Goal: Task Accomplishment & Management: Manage account settings

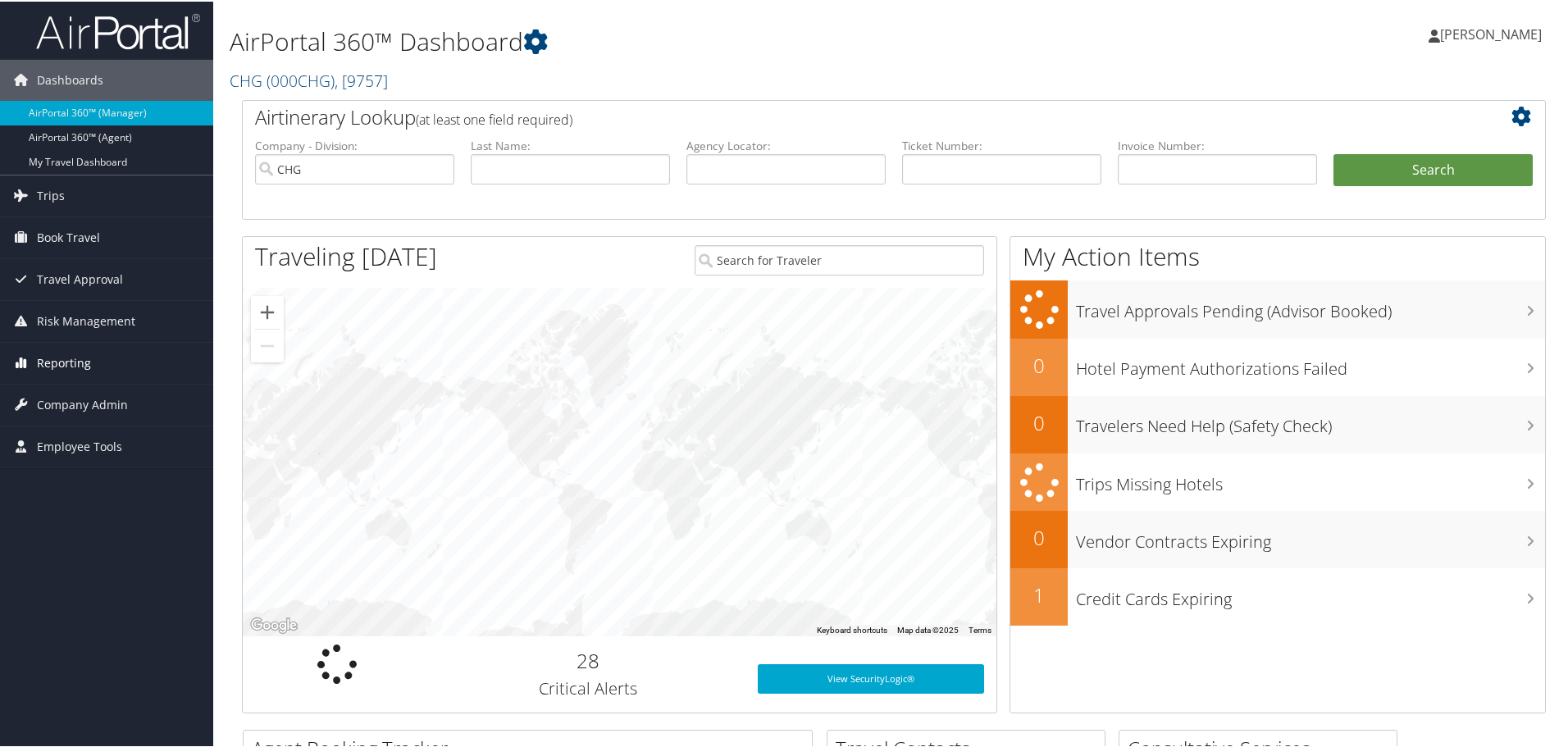
click at [41, 365] on span "Reporting" at bounding box center [64, 361] width 54 height 41
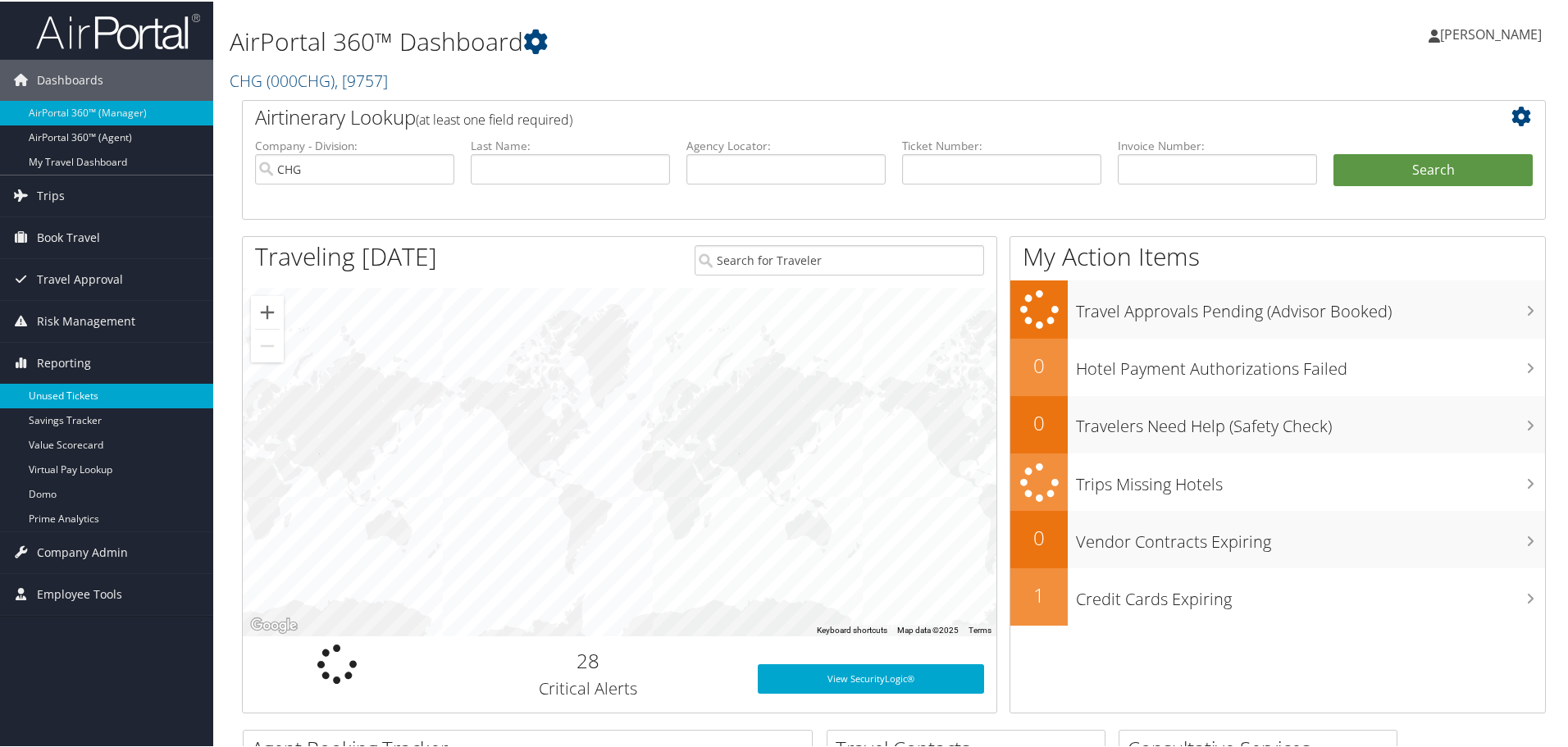
click at [53, 399] on link "Unused Tickets" at bounding box center [106, 394] width 214 height 24
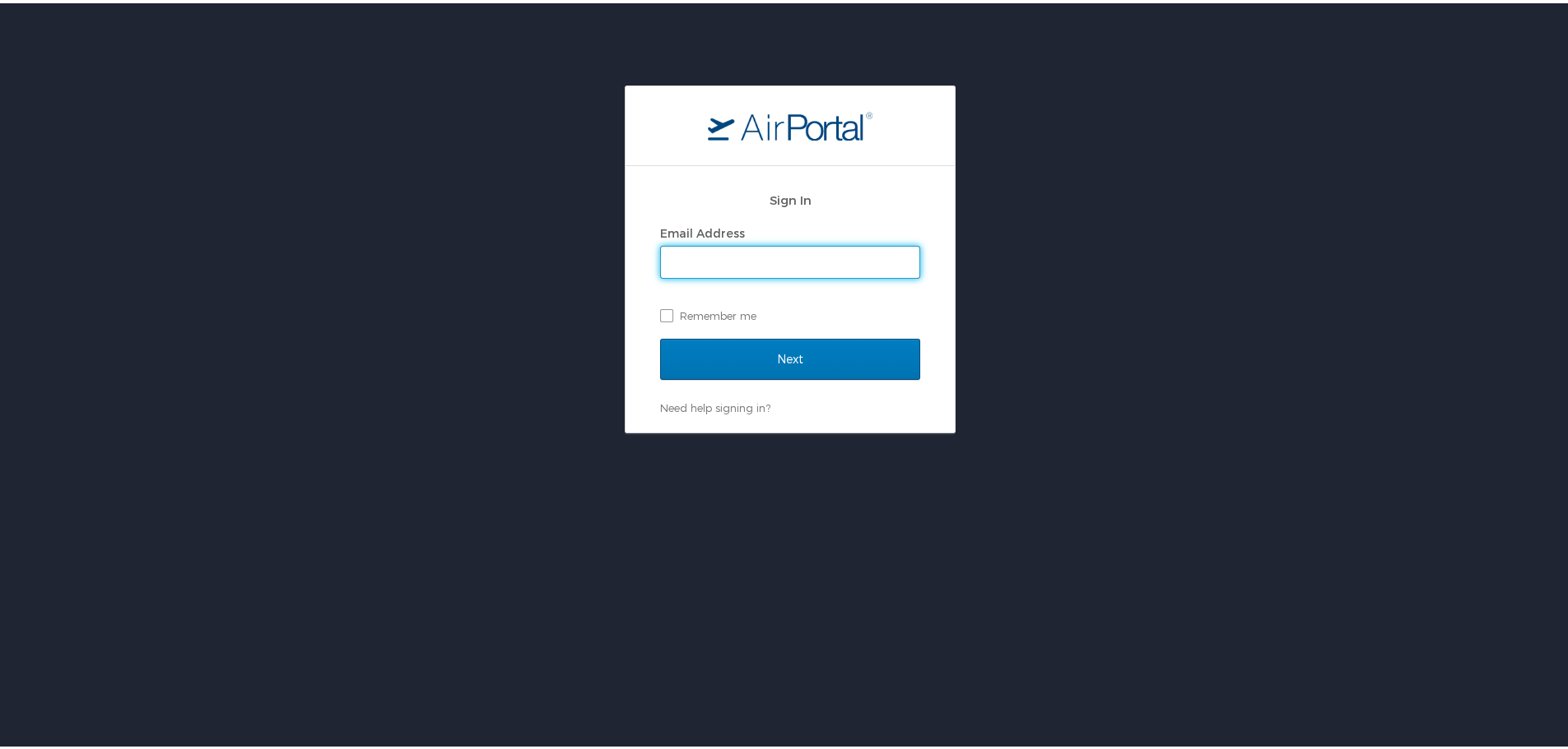
type input "celeste.porter@chghealthcare.com"
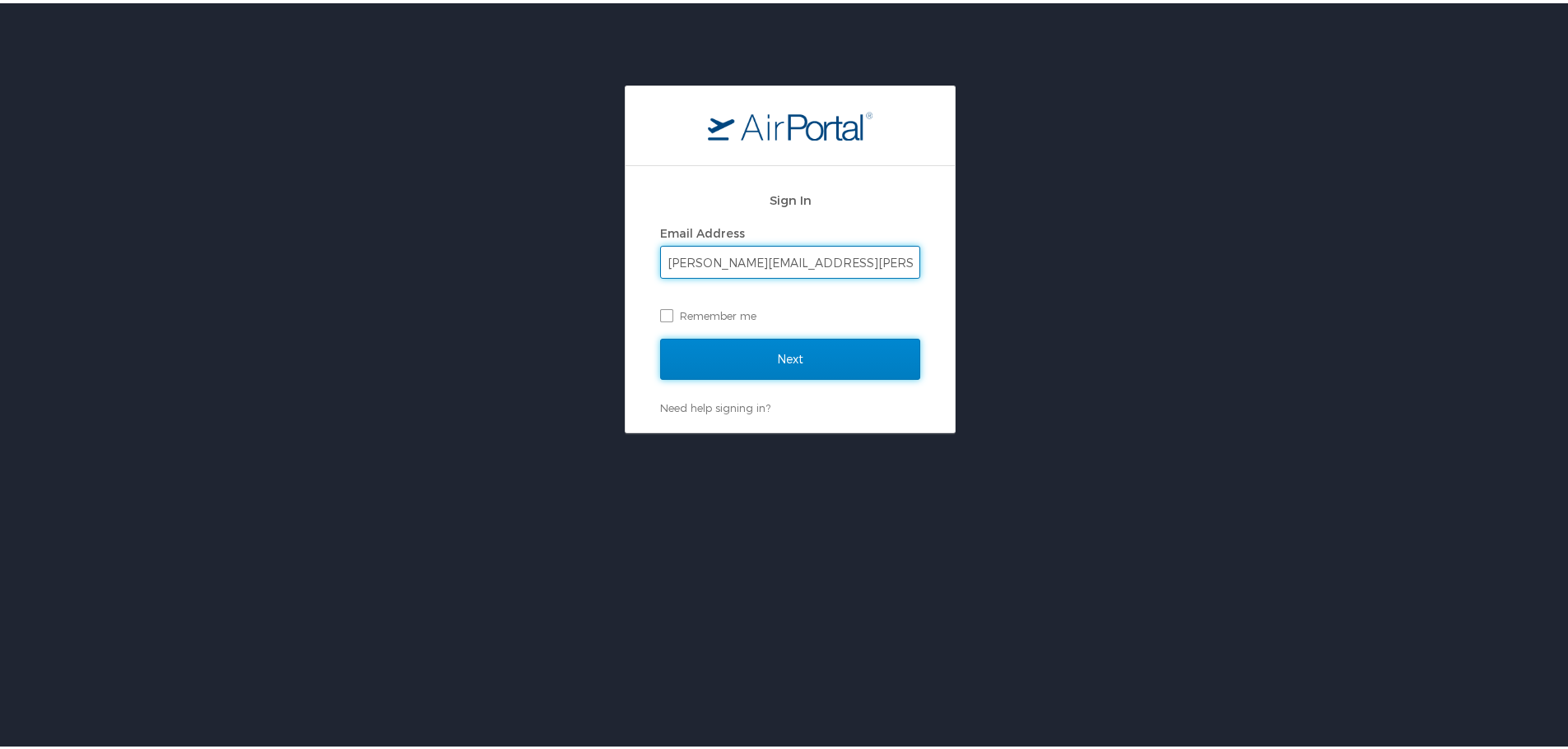
click at [853, 355] on input "Next" at bounding box center [790, 355] width 260 height 41
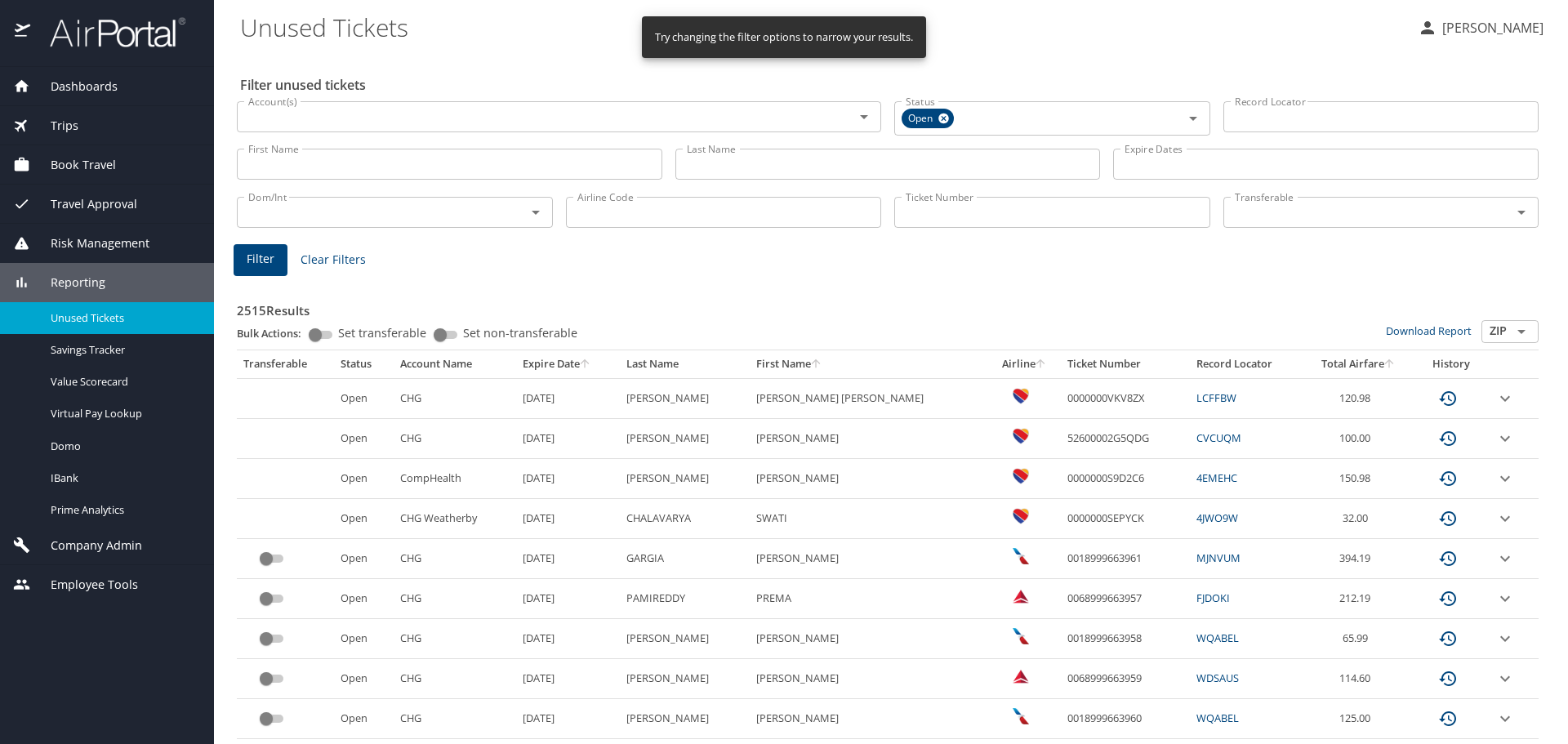
click at [526, 214] on icon "Open" at bounding box center [535, 212] width 20 height 20
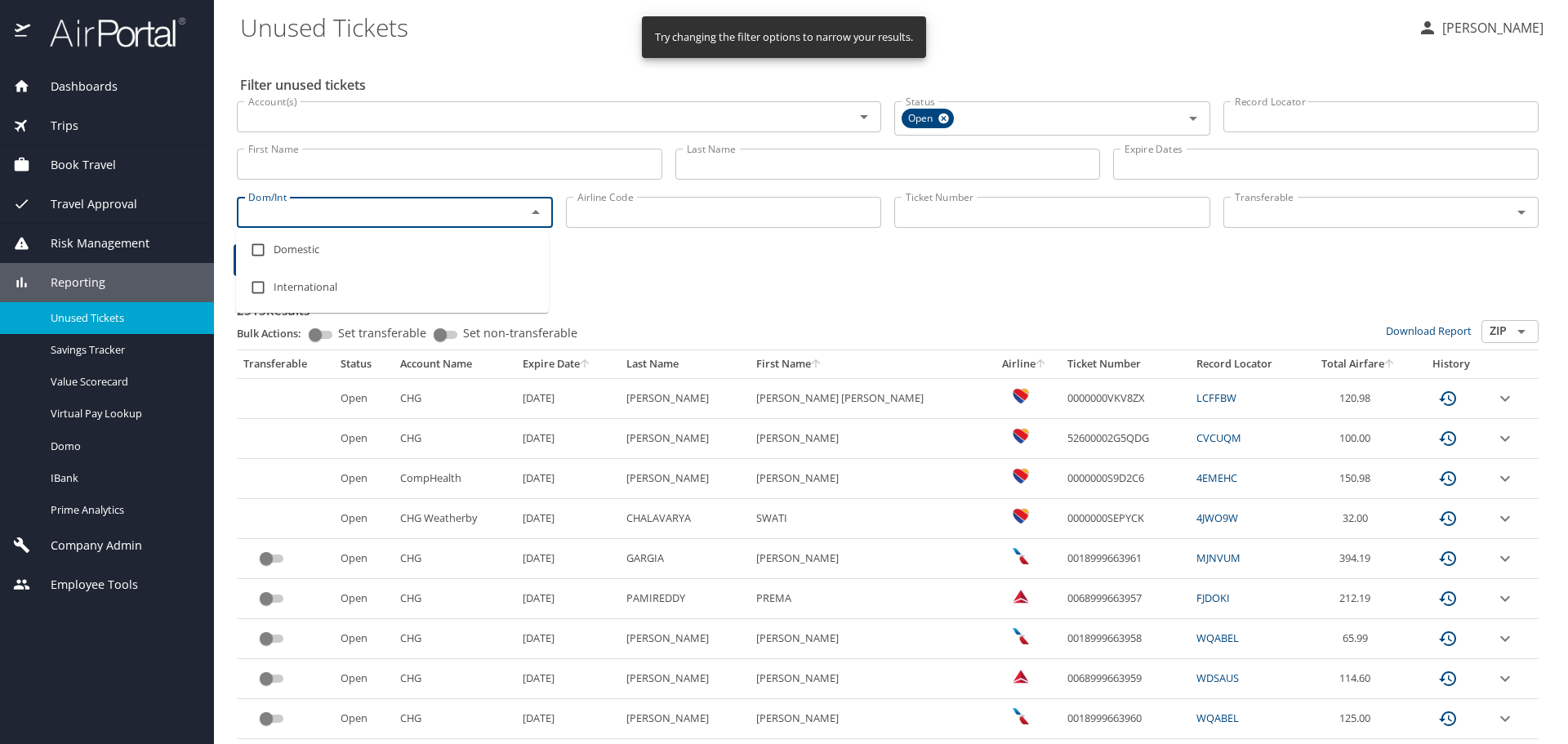
click at [526, 214] on icon "Close" at bounding box center [535, 212] width 20 height 20
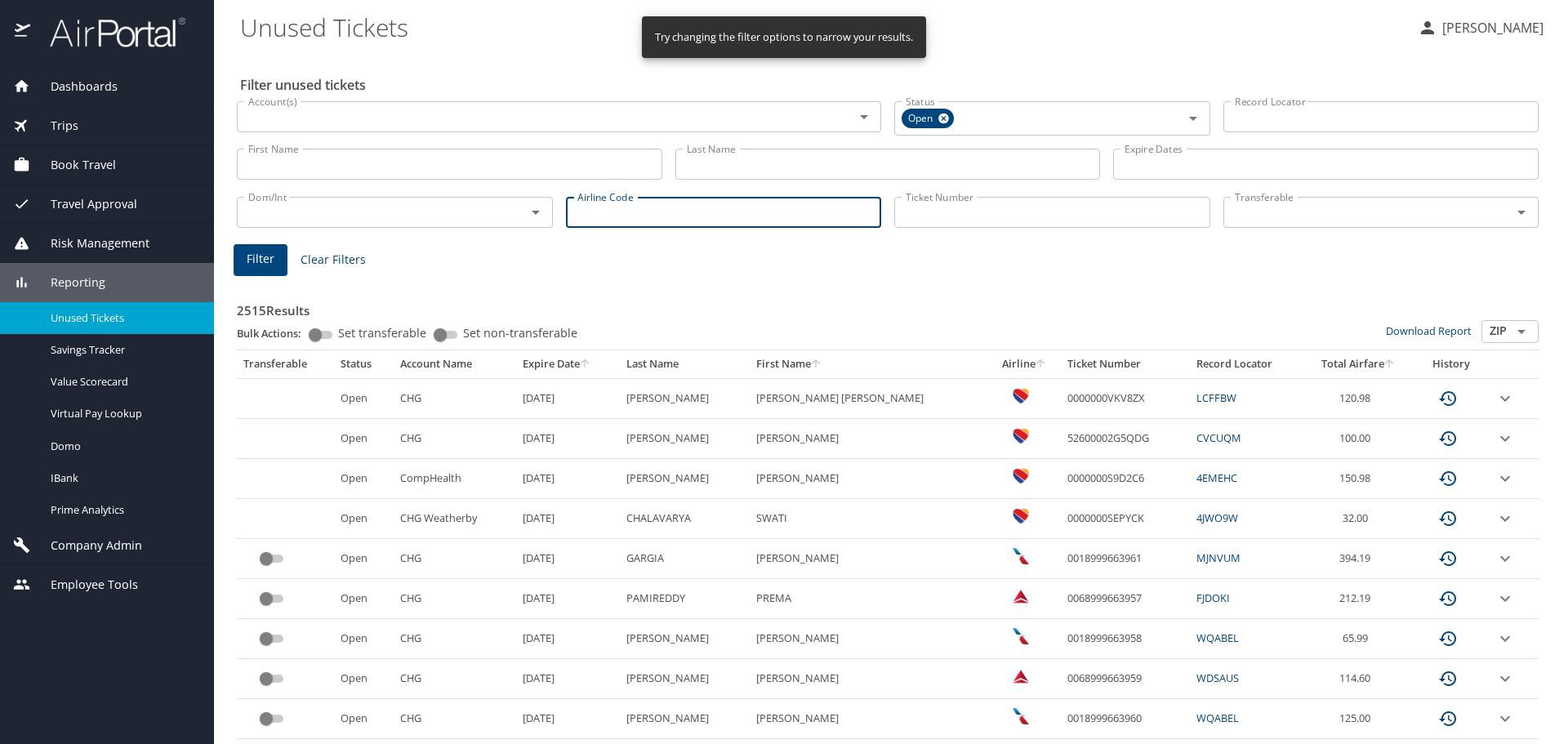
click at [615, 216] on input "Airline Code" at bounding box center [724, 213] width 316 height 31
type input "as"
click at [262, 265] on span "Filter" at bounding box center [261, 259] width 28 height 21
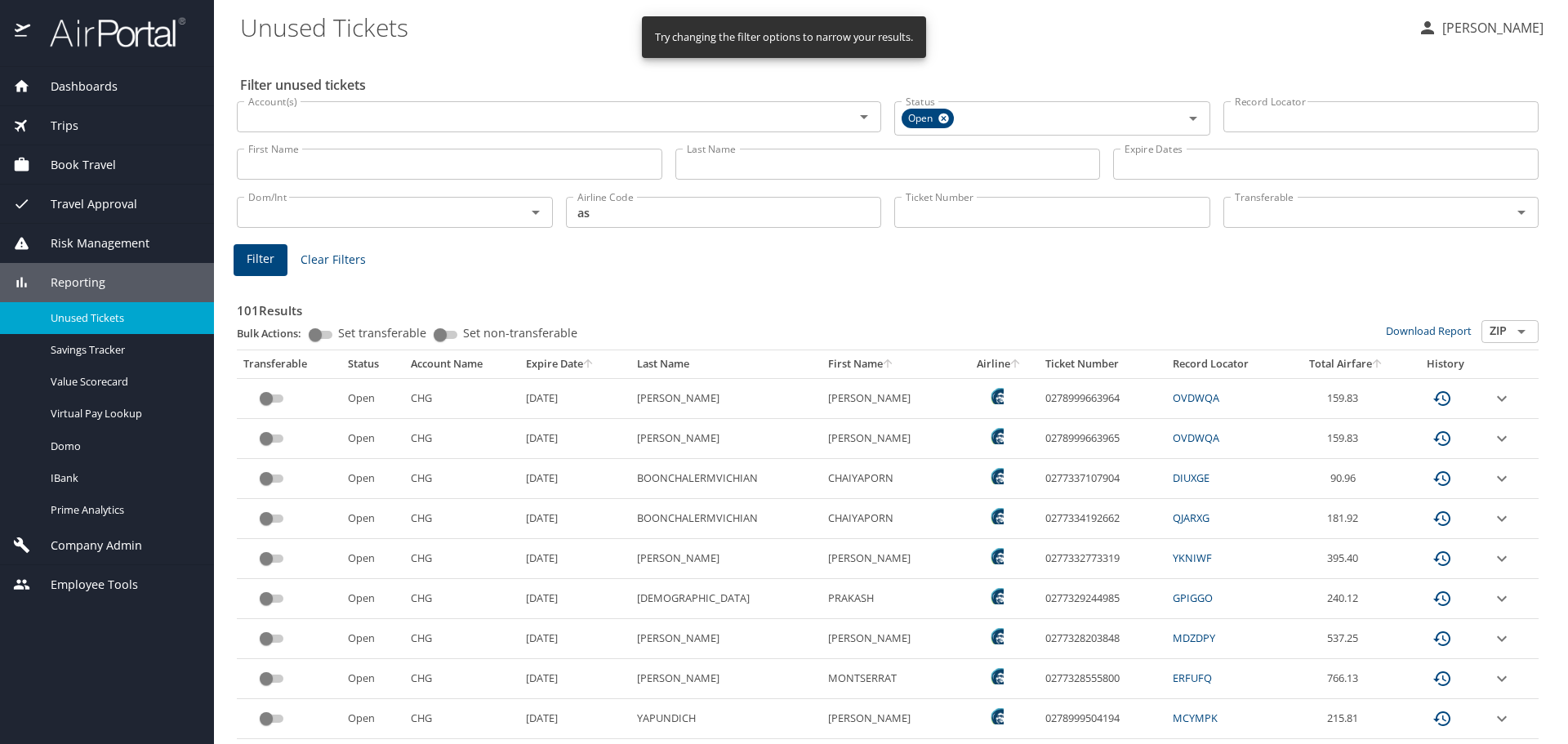
click at [595, 359] on icon "sort" at bounding box center [588, 363] width 13 height 13
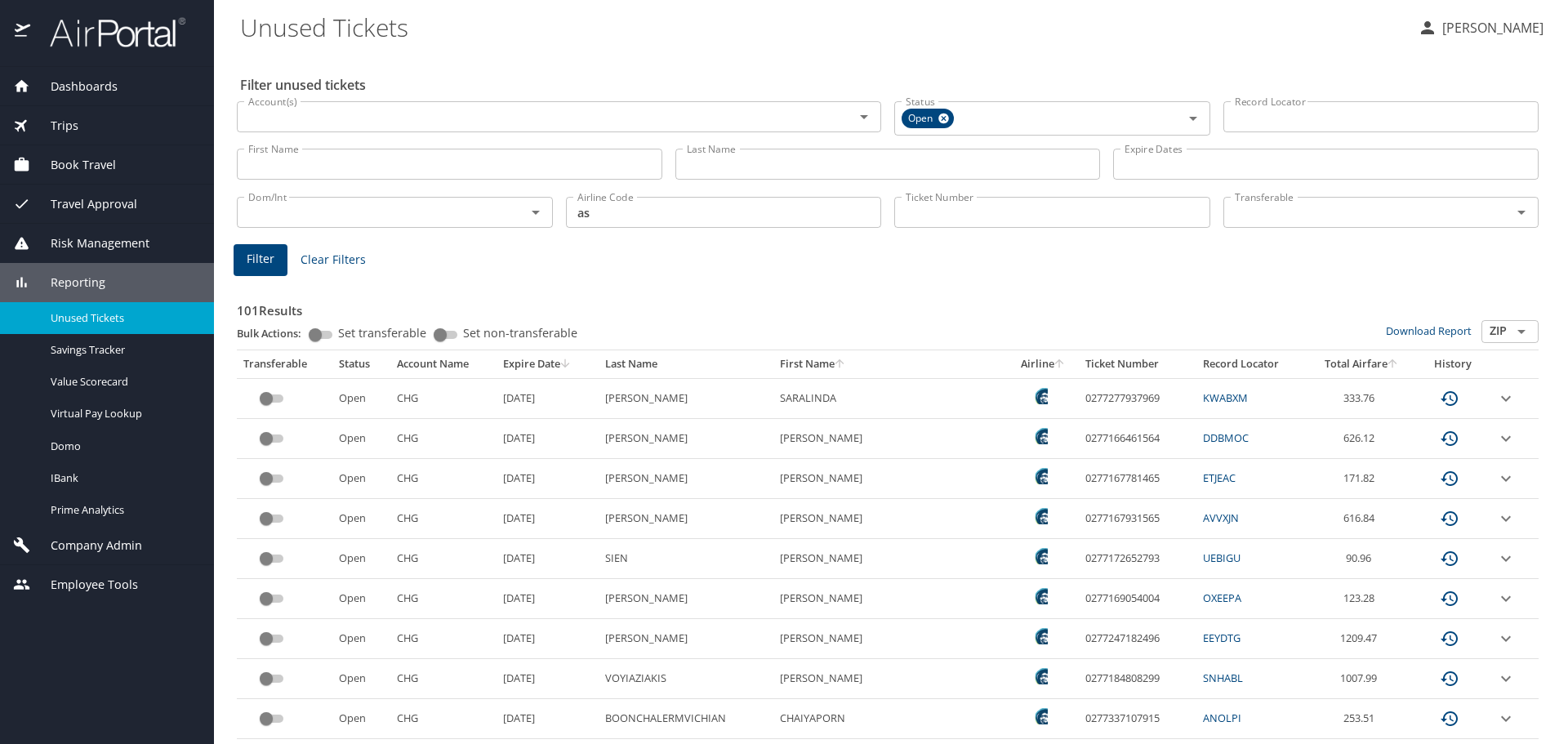
click at [1496, 478] on icon "expand row" at bounding box center [1505, 479] width 20 height 20
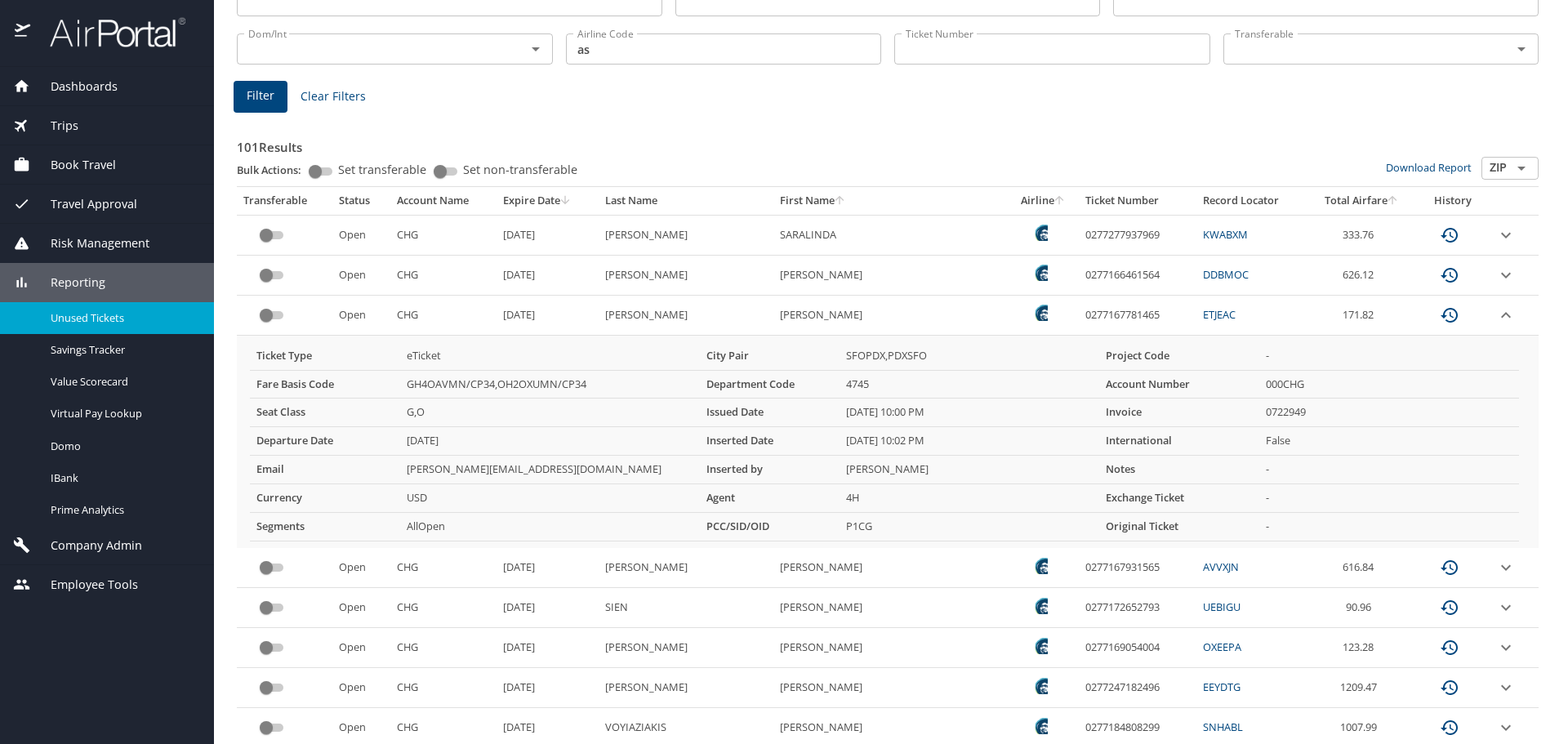
scroll to position [82, 0]
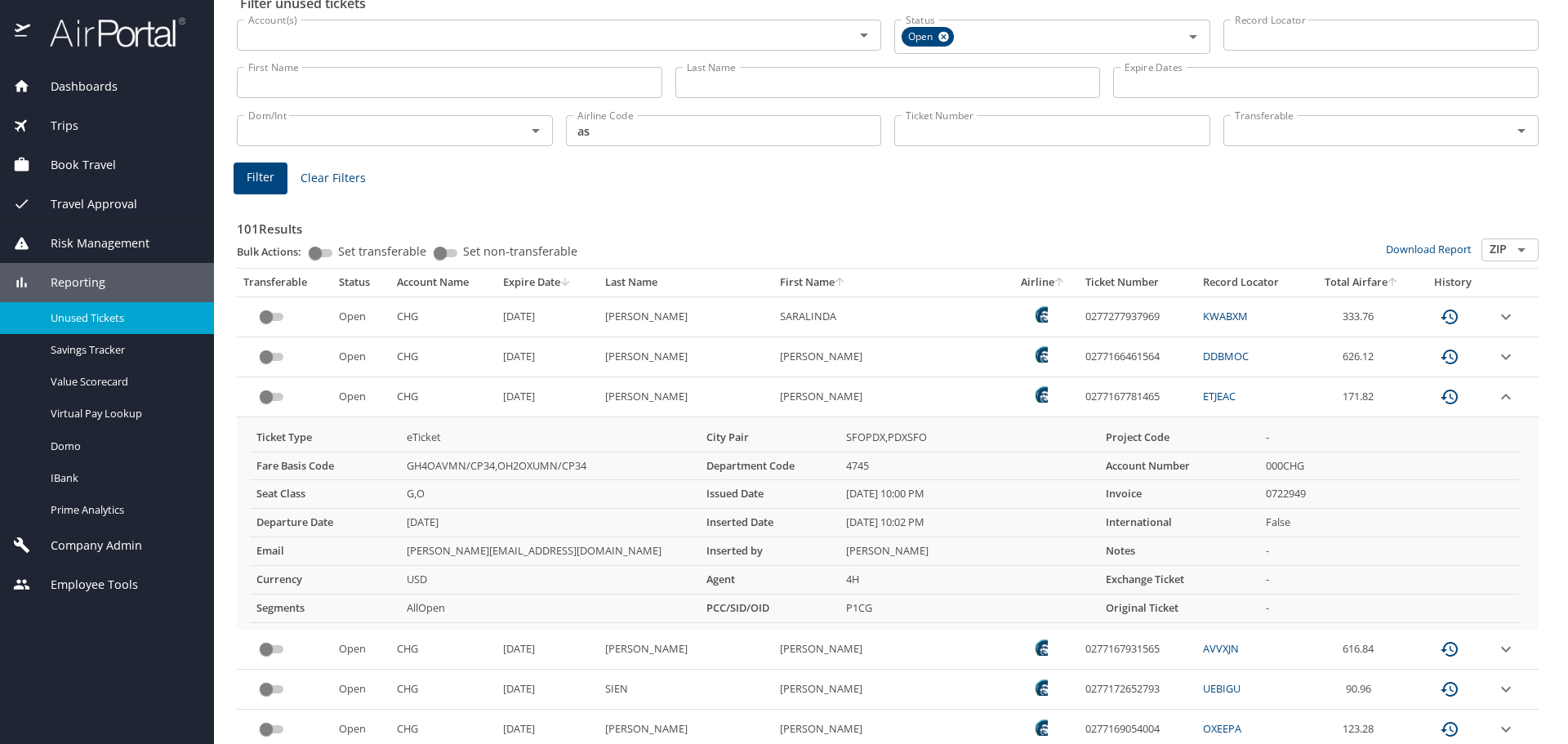
click at [1078, 394] on td "0277167781465" at bounding box center [1137, 397] width 117 height 40
copy td "0277167781465"
